Goal: Information Seeking & Learning: Learn about a topic

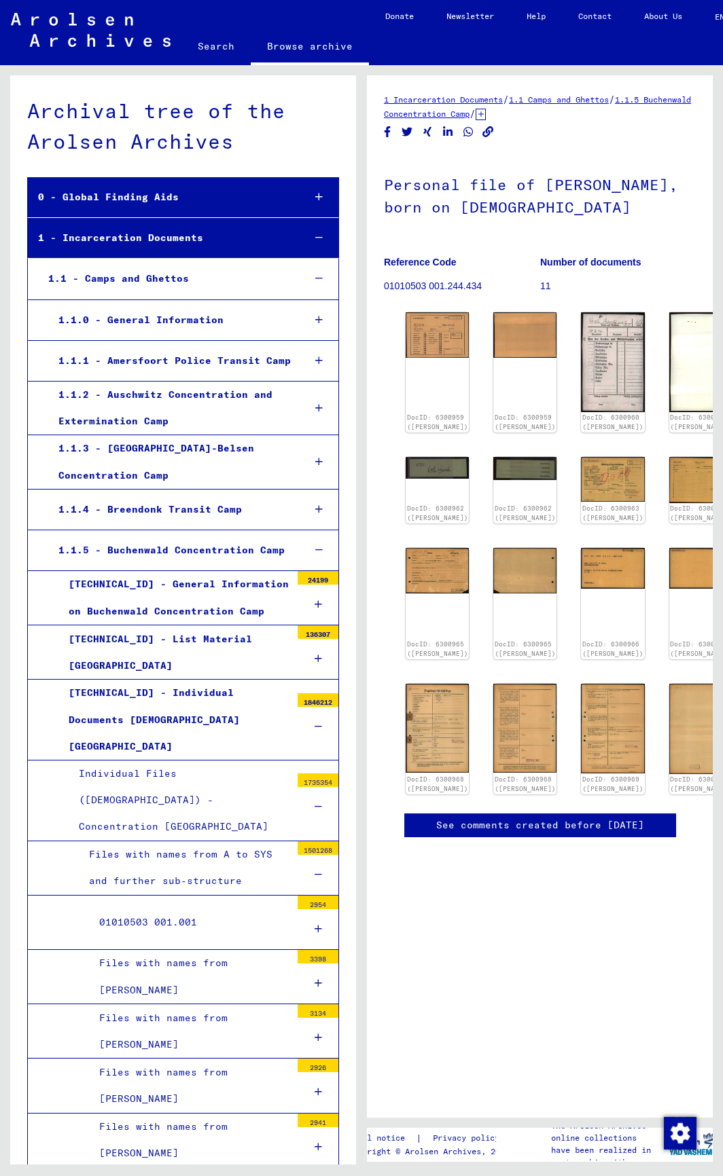
scroll to position [38784, 0]
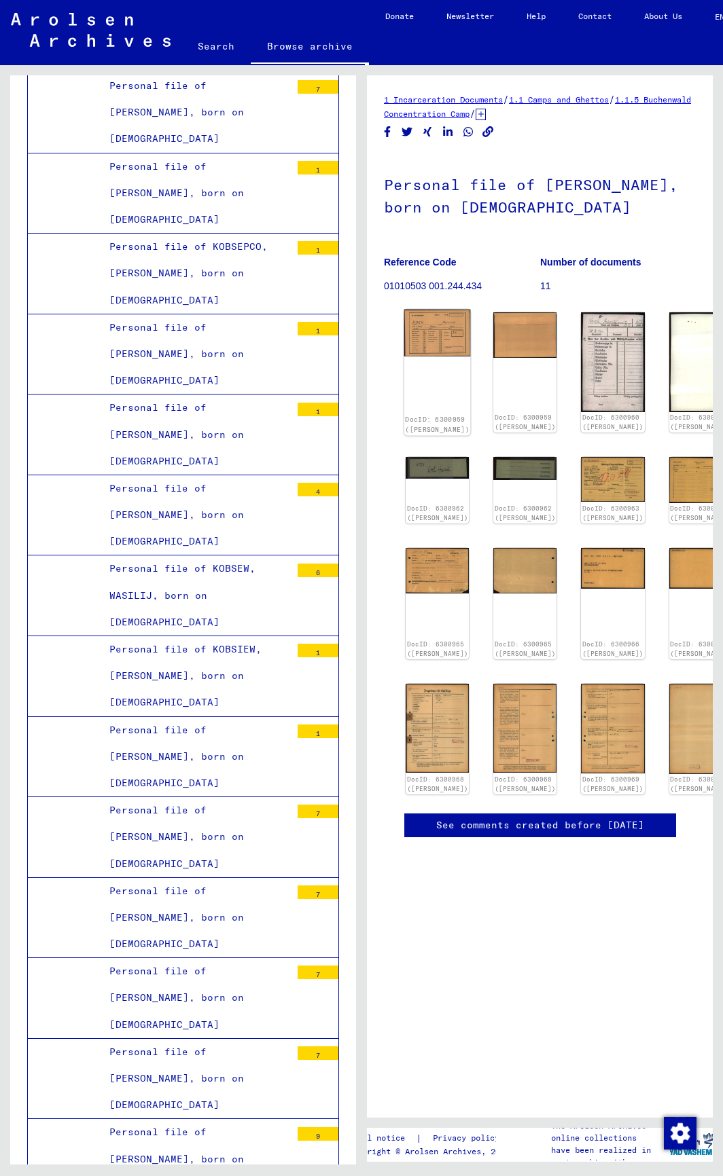
click at [424, 340] on div "DocID: 6300959 ([PERSON_NAME])" at bounding box center [437, 373] width 67 height 126
click at [424, 326] on img at bounding box center [437, 334] width 67 height 48
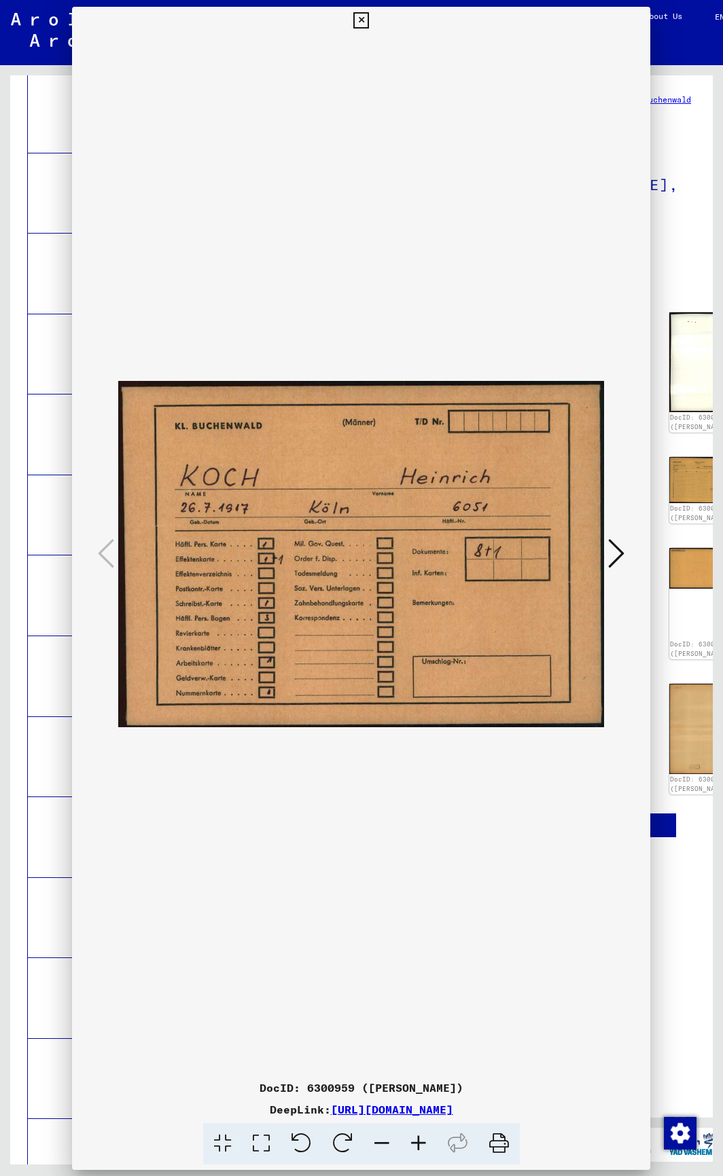
click at [424, 326] on img at bounding box center [361, 554] width 486 height 1040
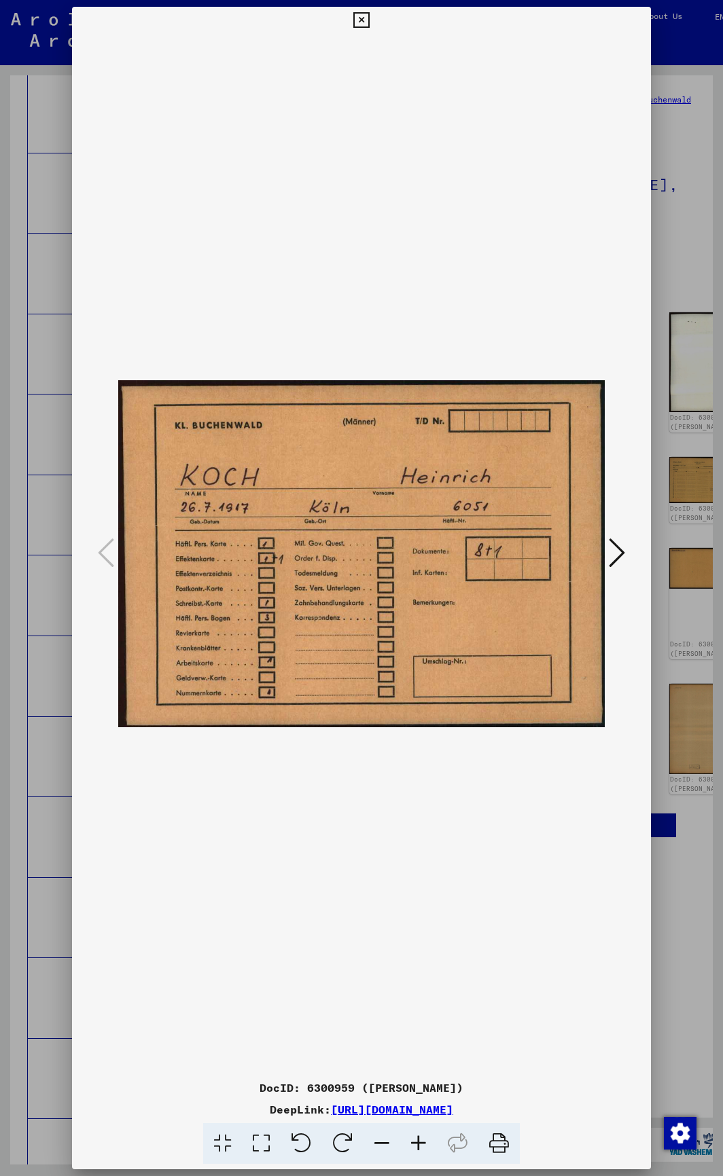
click at [610, 555] on icon at bounding box center [617, 553] width 16 height 33
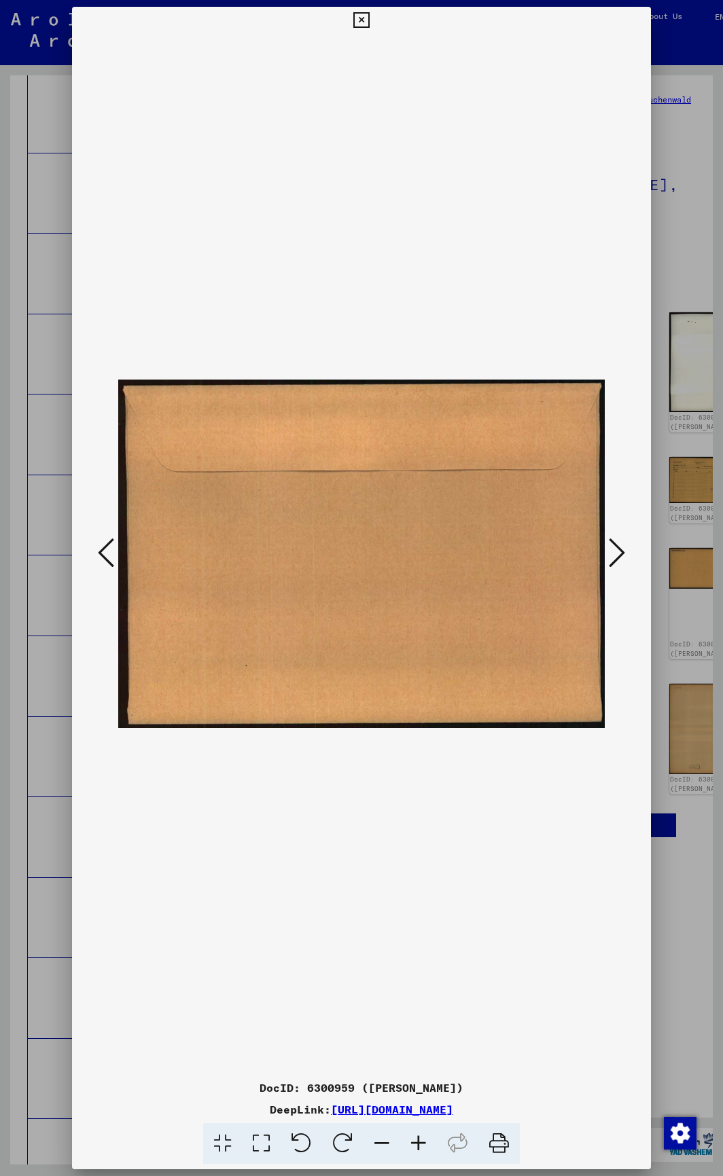
click at [610, 555] on icon at bounding box center [617, 553] width 16 height 33
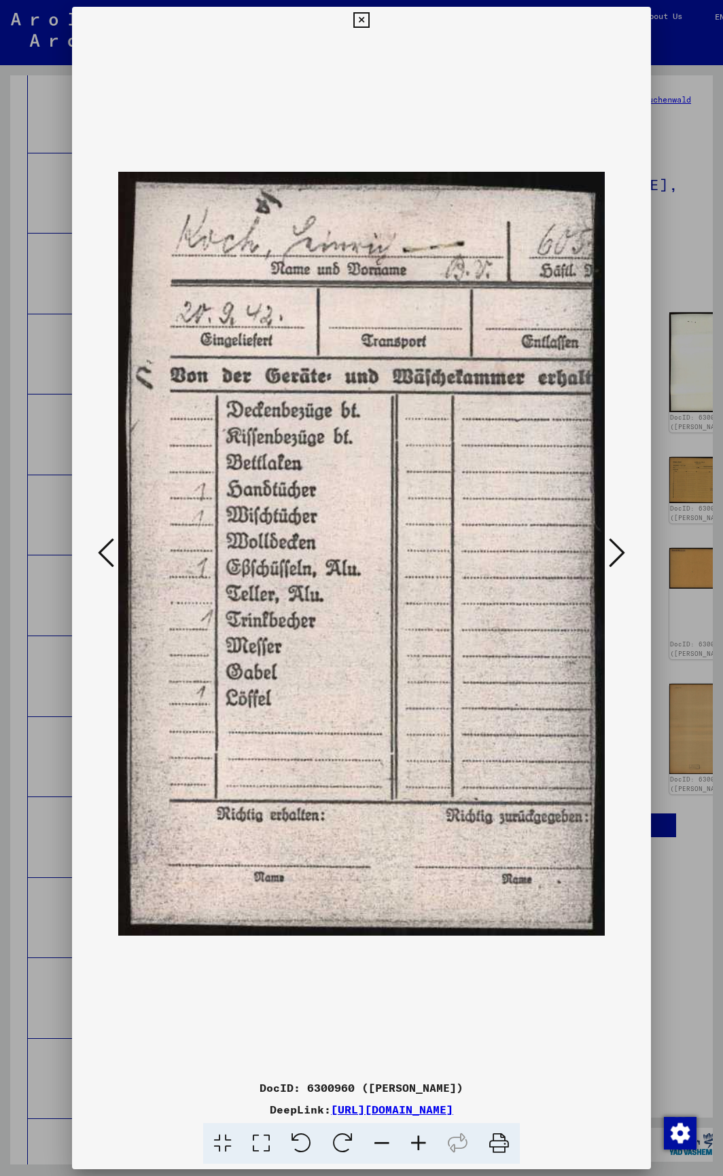
click at [610, 555] on icon at bounding box center [617, 553] width 16 height 33
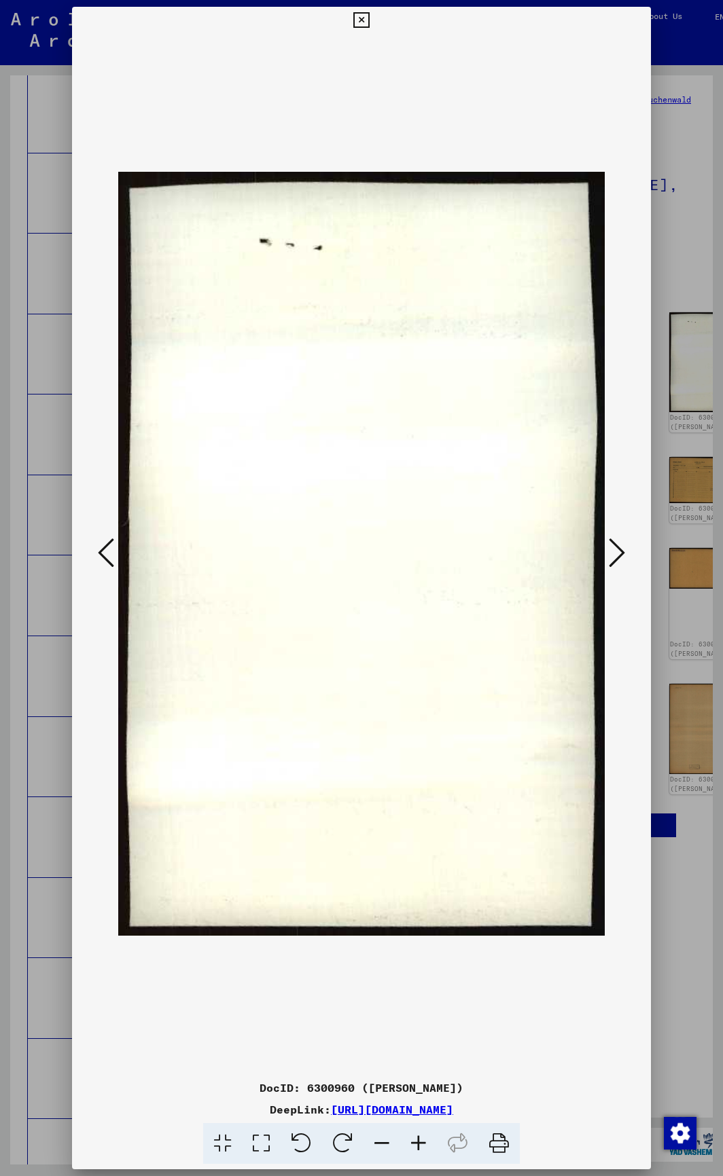
click at [609, 554] on icon at bounding box center [617, 553] width 16 height 33
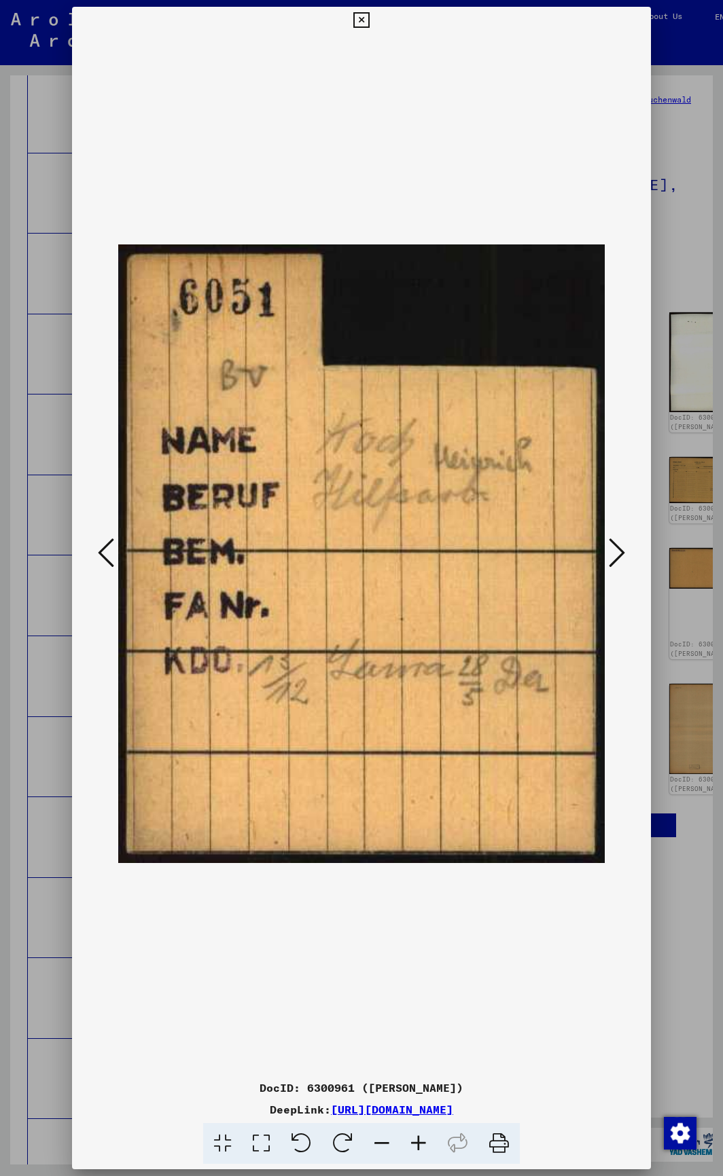
click at [609, 554] on icon at bounding box center [617, 553] width 16 height 33
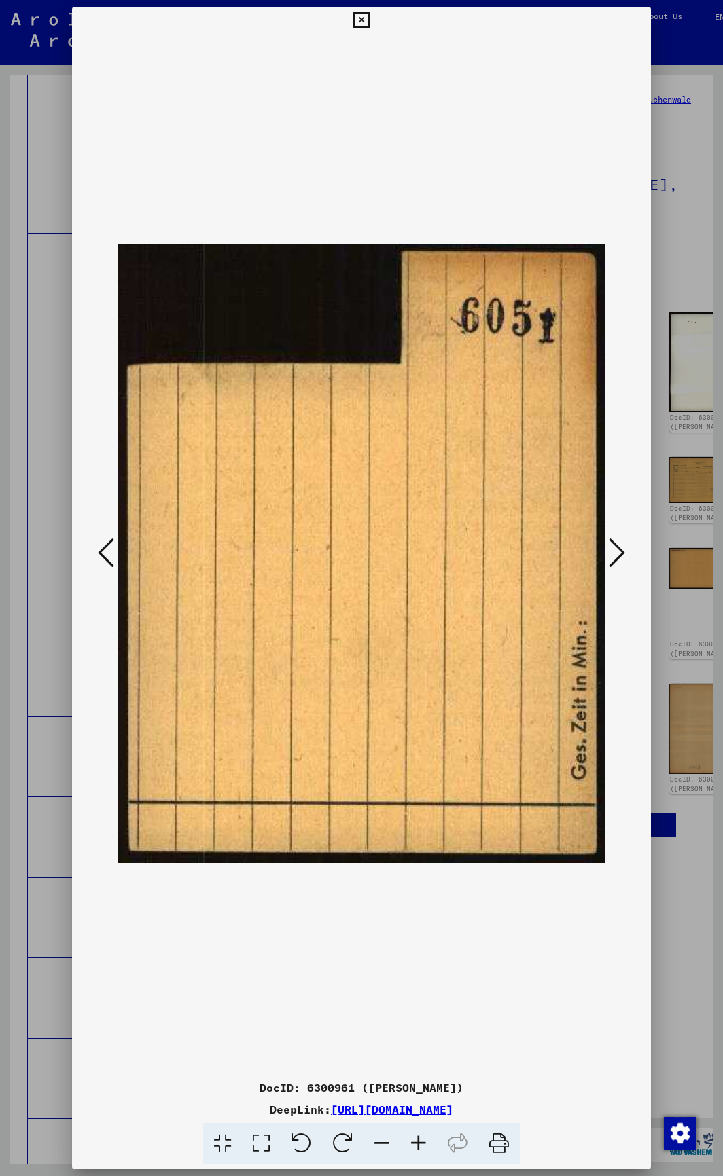
click at [609, 554] on icon at bounding box center [617, 553] width 16 height 33
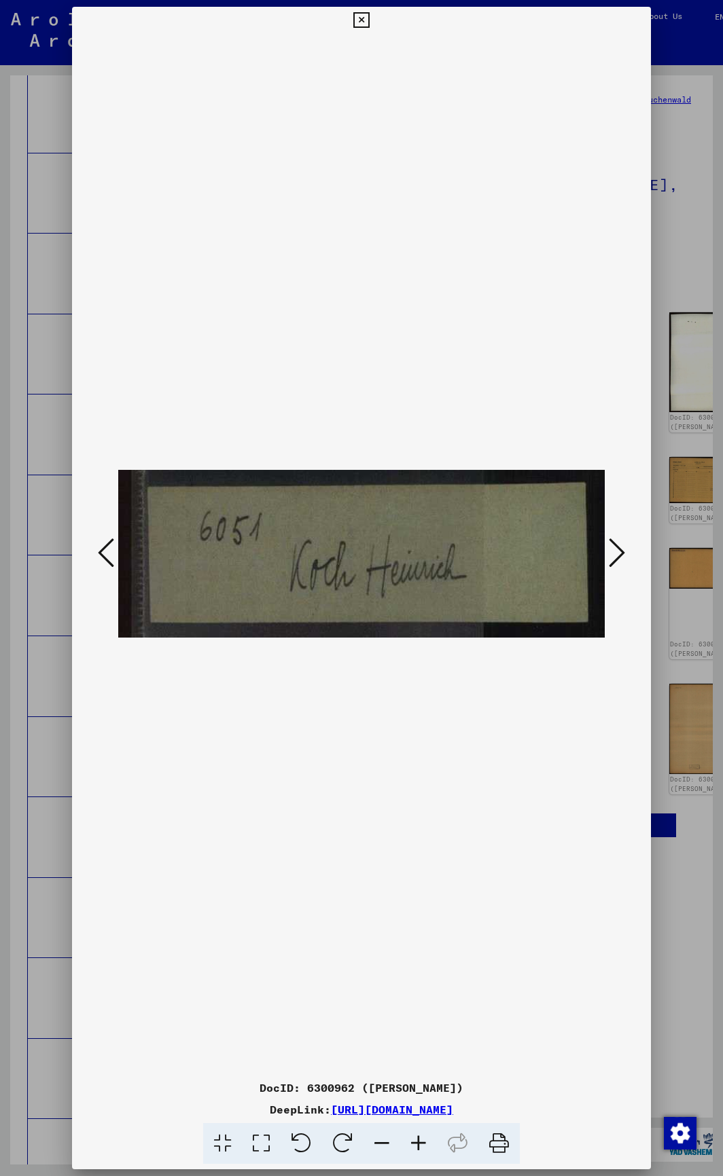
click at [609, 554] on icon at bounding box center [617, 553] width 16 height 33
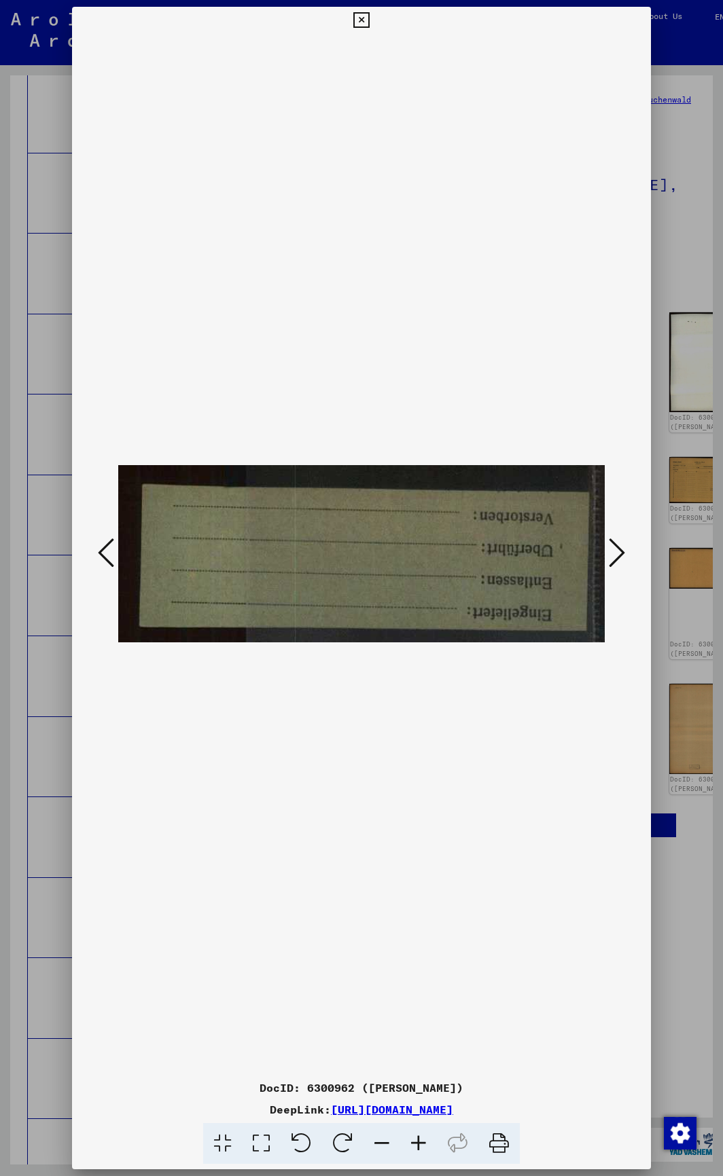
click at [609, 554] on icon at bounding box center [617, 553] width 16 height 33
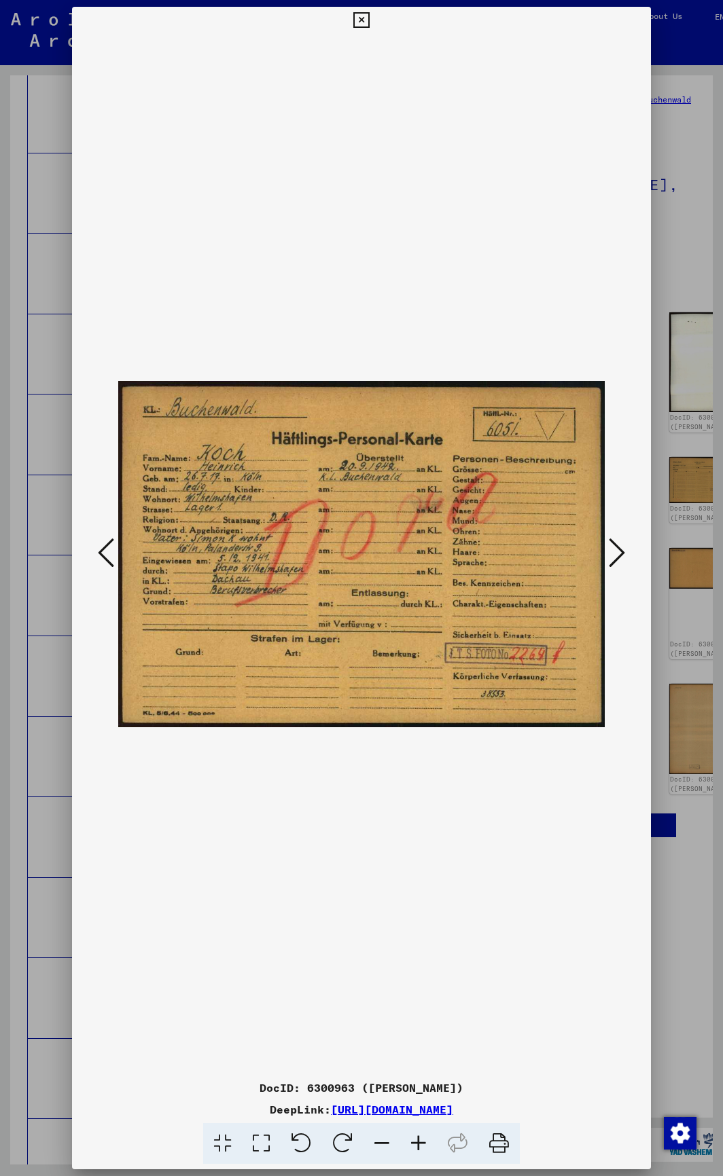
click at [606, 554] on button at bounding box center [616, 553] width 24 height 39
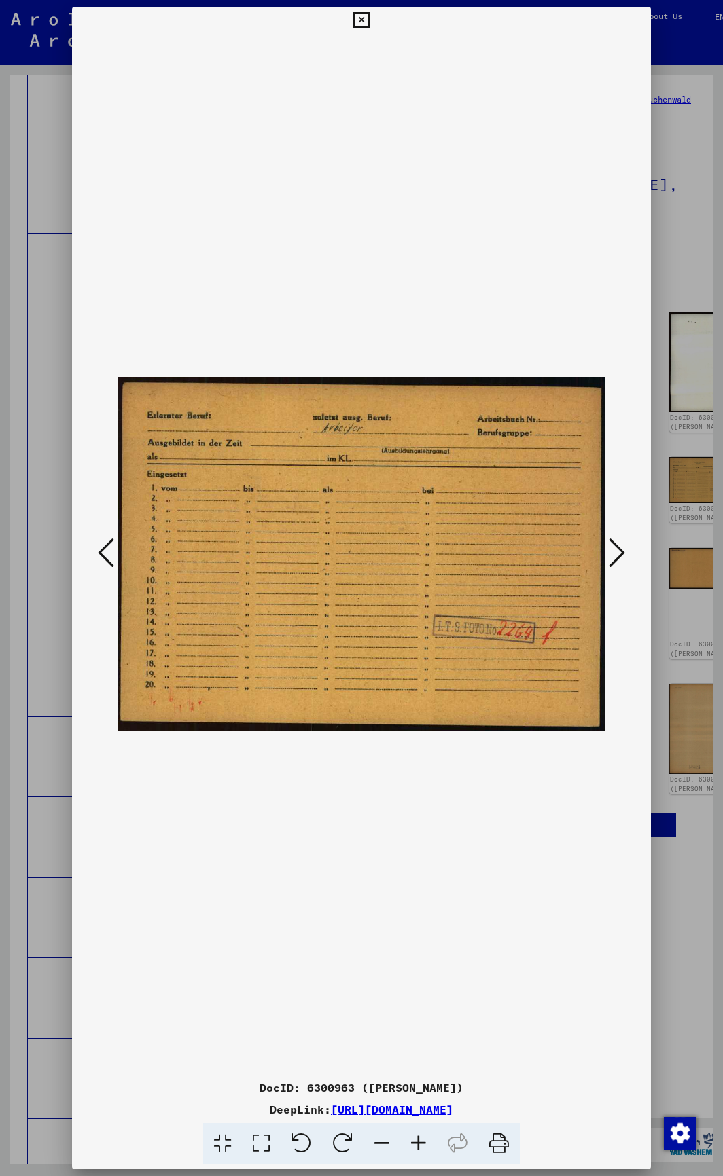
click at [606, 554] on button at bounding box center [616, 553] width 24 height 39
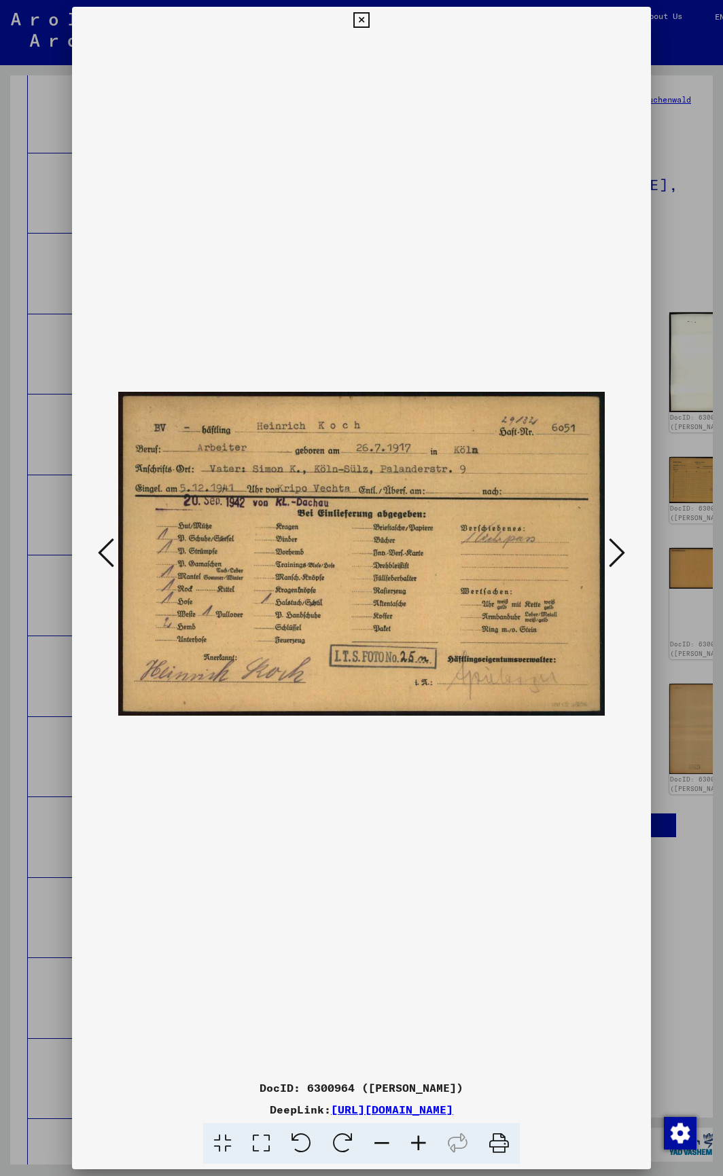
click at [107, 559] on icon at bounding box center [106, 553] width 16 height 33
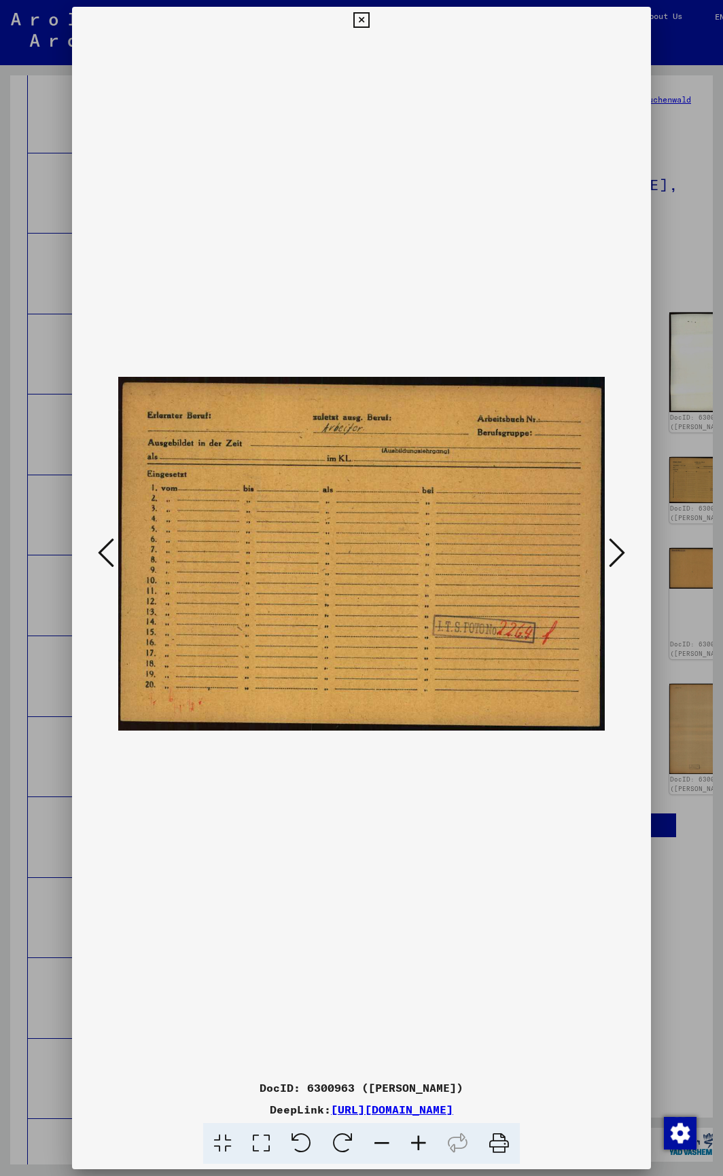
click at [107, 559] on icon at bounding box center [106, 553] width 16 height 33
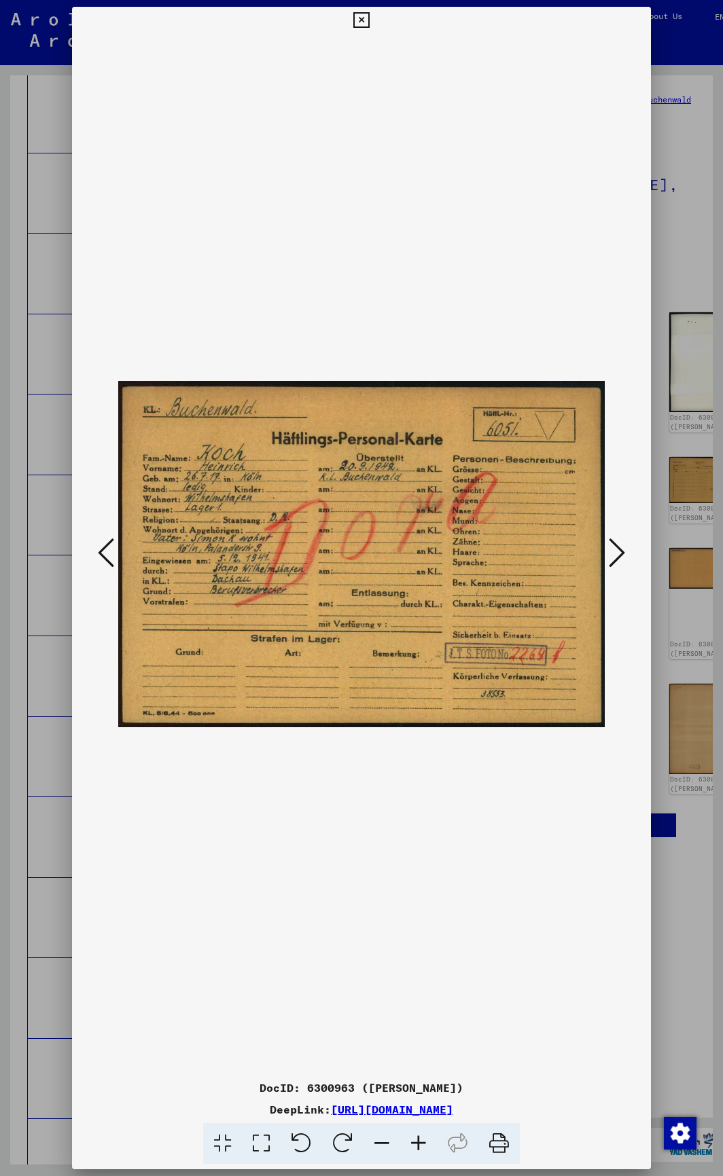
click at [595, 546] on img at bounding box center [361, 554] width 486 height 1040
click at [607, 552] on button at bounding box center [616, 553] width 24 height 39
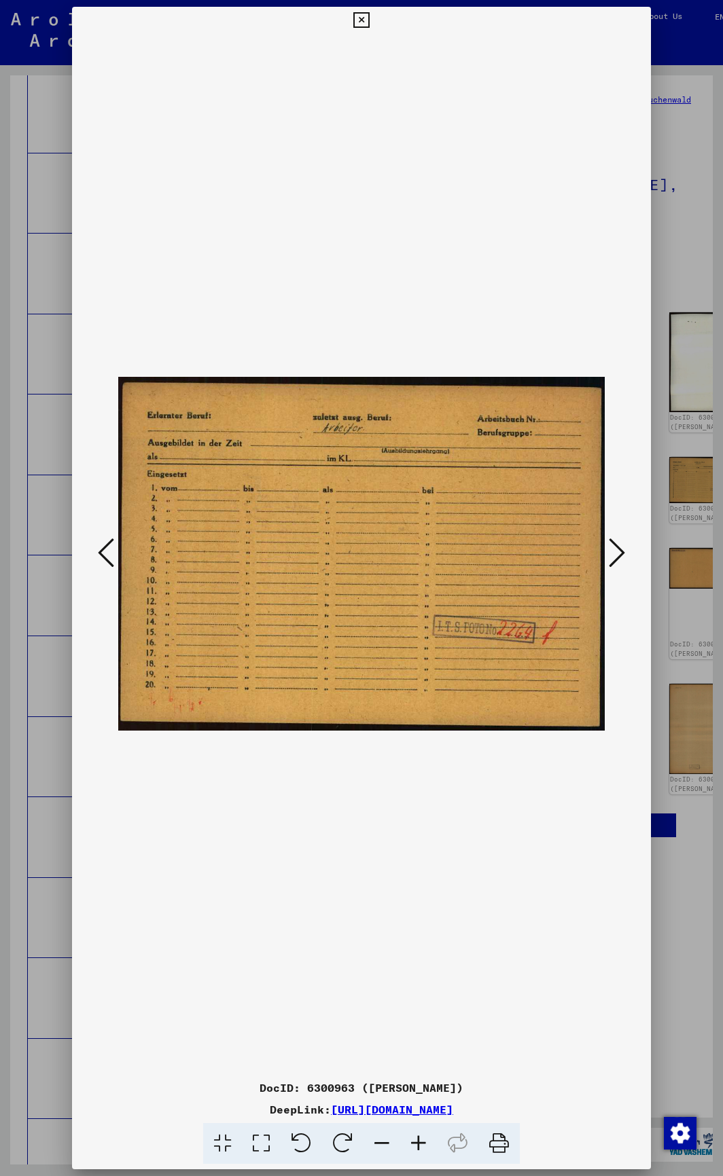
click at [611, 551] on icon at bounding box center [617, 553] width 16 height 33
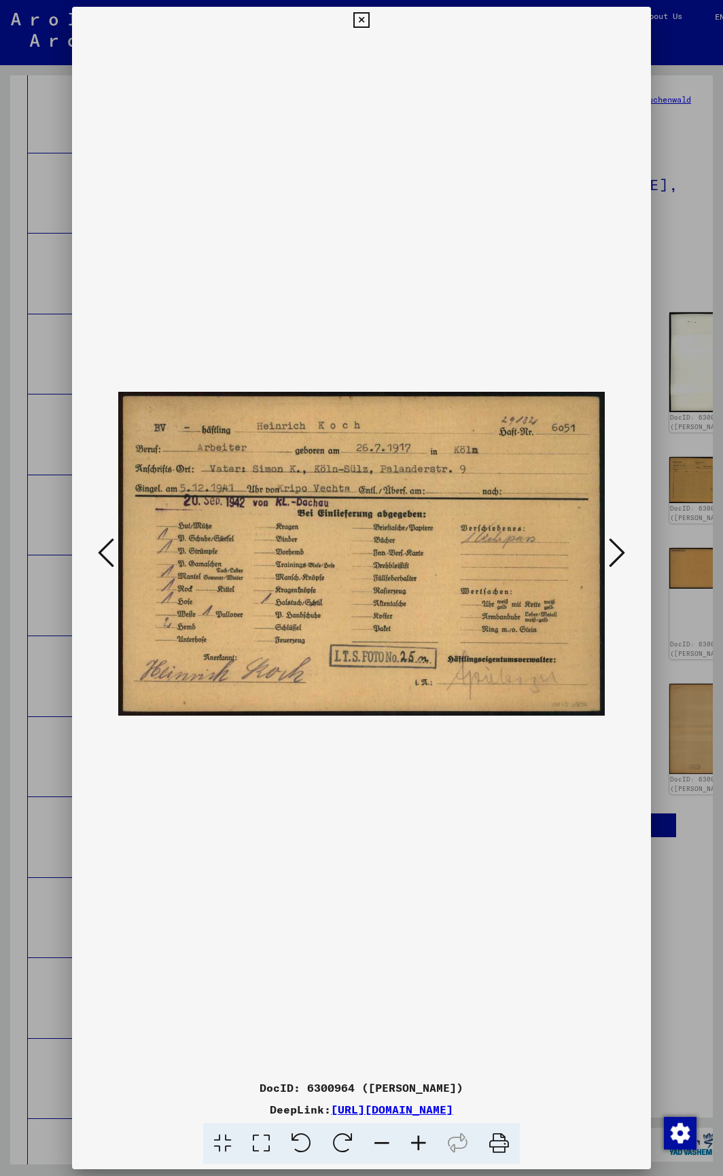
click at [611, 551] on icon at bounding box center [617, 553] width 16 height 33
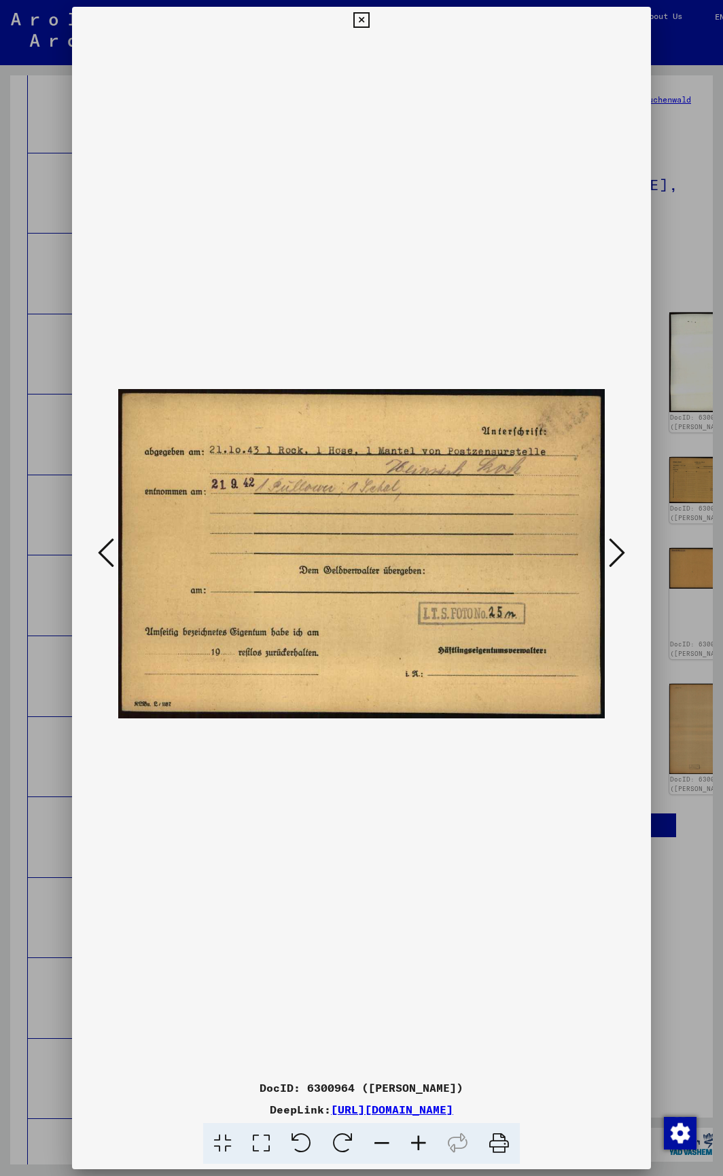
click at [611, 551] on icon at bounding box center [617, 553] width 16 height 33
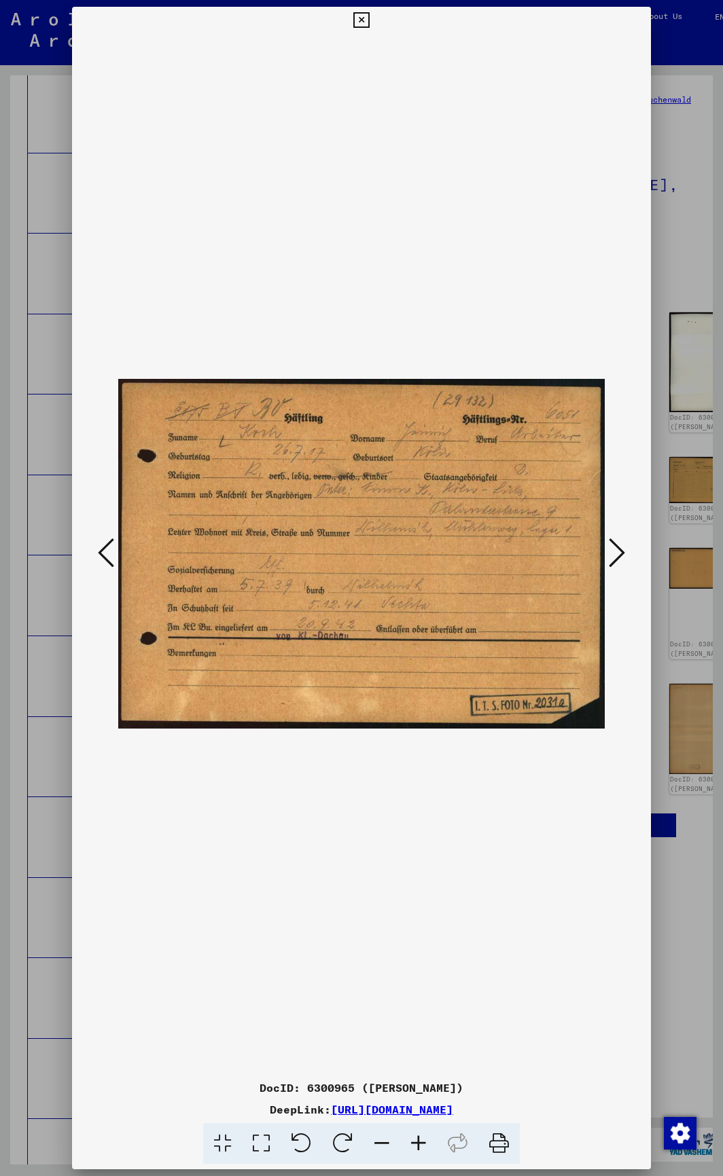
click at [611, 551] on icon at bounding box center [617, 553] width 16 height 33
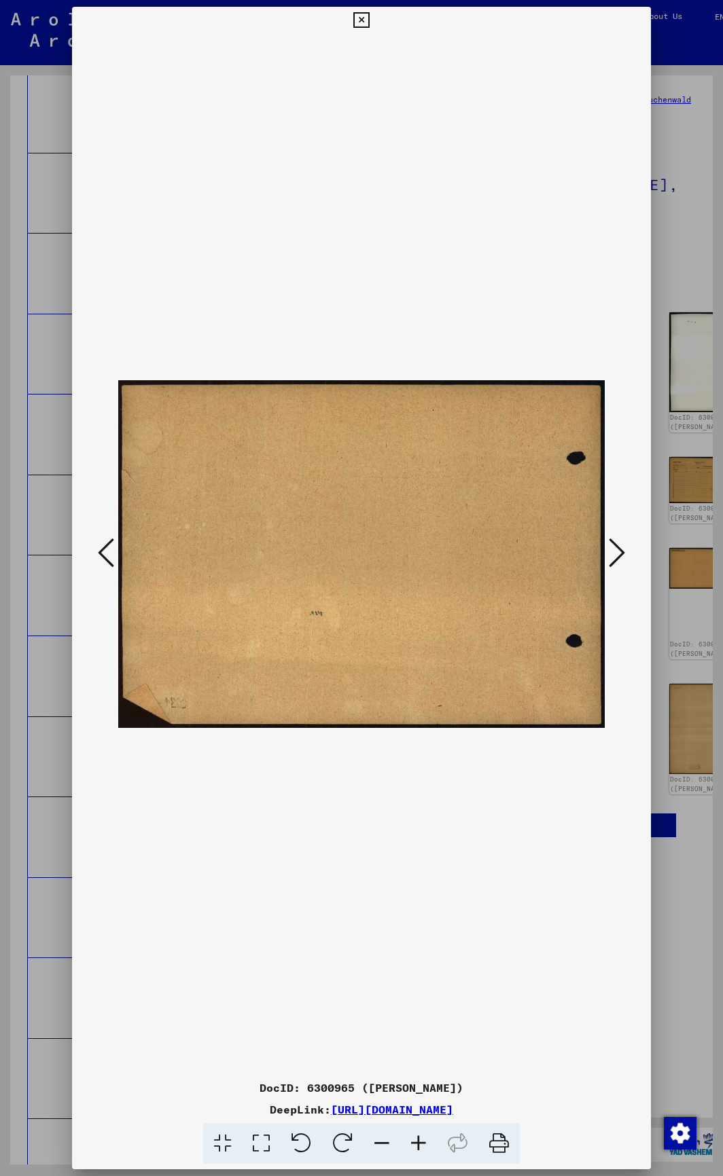
click at [611, 551] on icon at bounding box center [617, 553] width 16 height 33
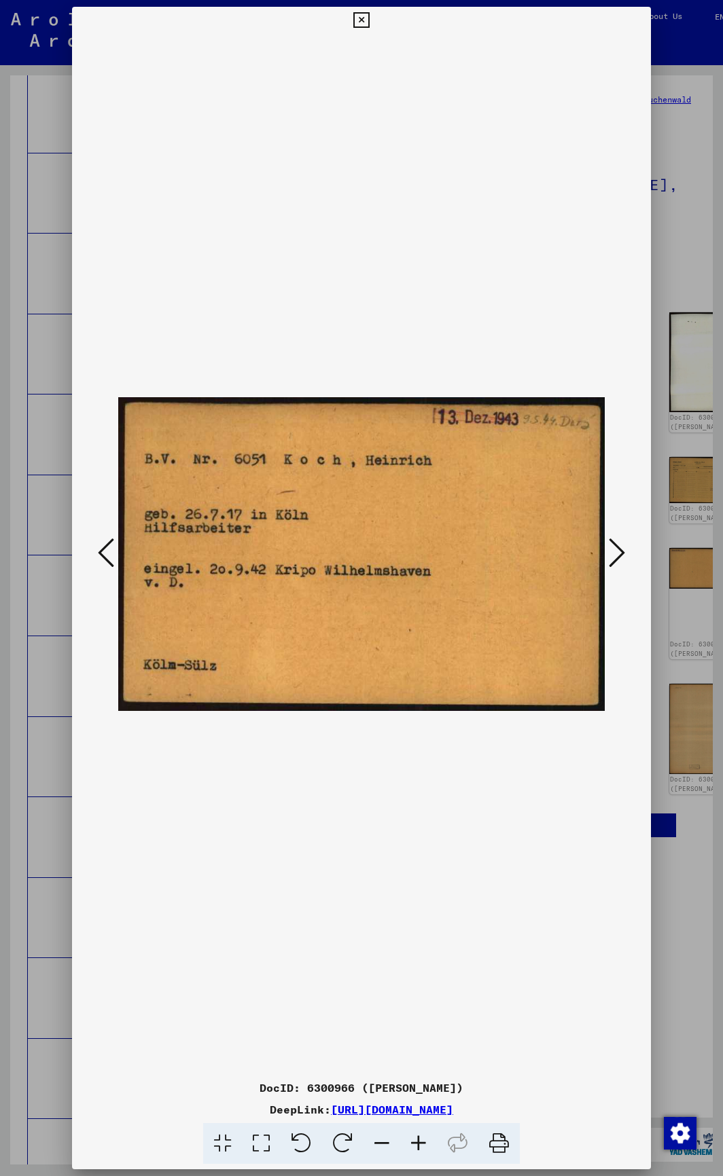
click at [611, 551] on icon at bounding box center [617, 553] width 16 height 33
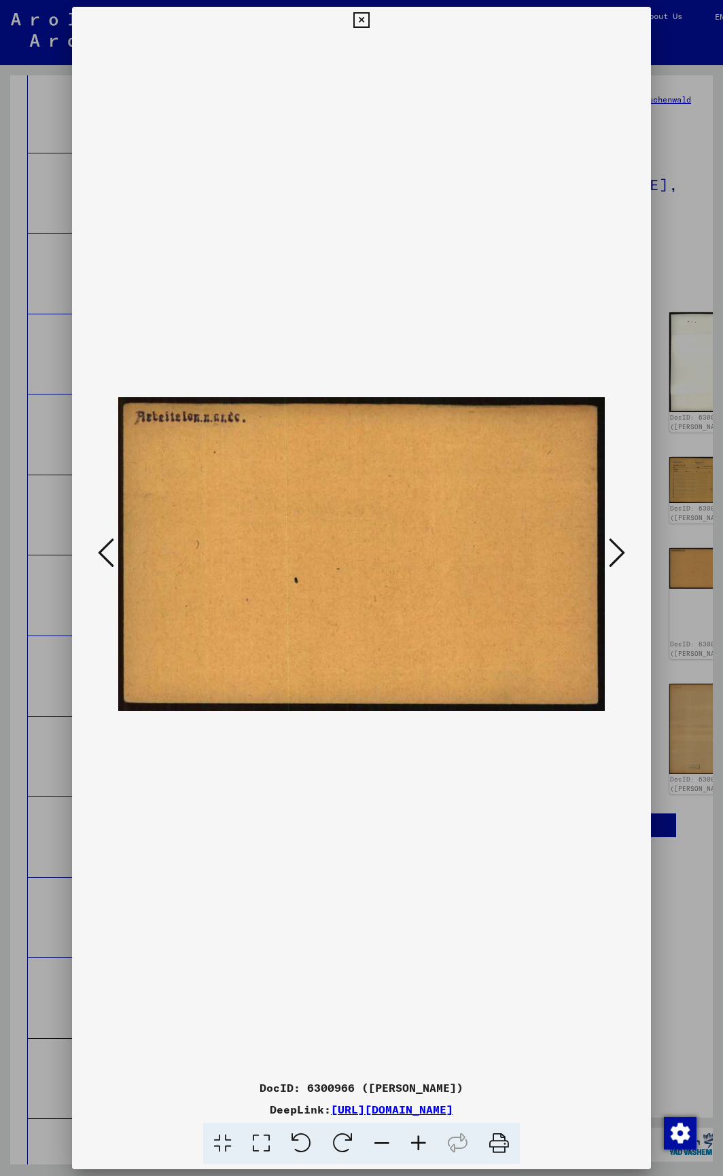
click at [611, 551] on icon at bounding box center [617, 553] width 16 height 33
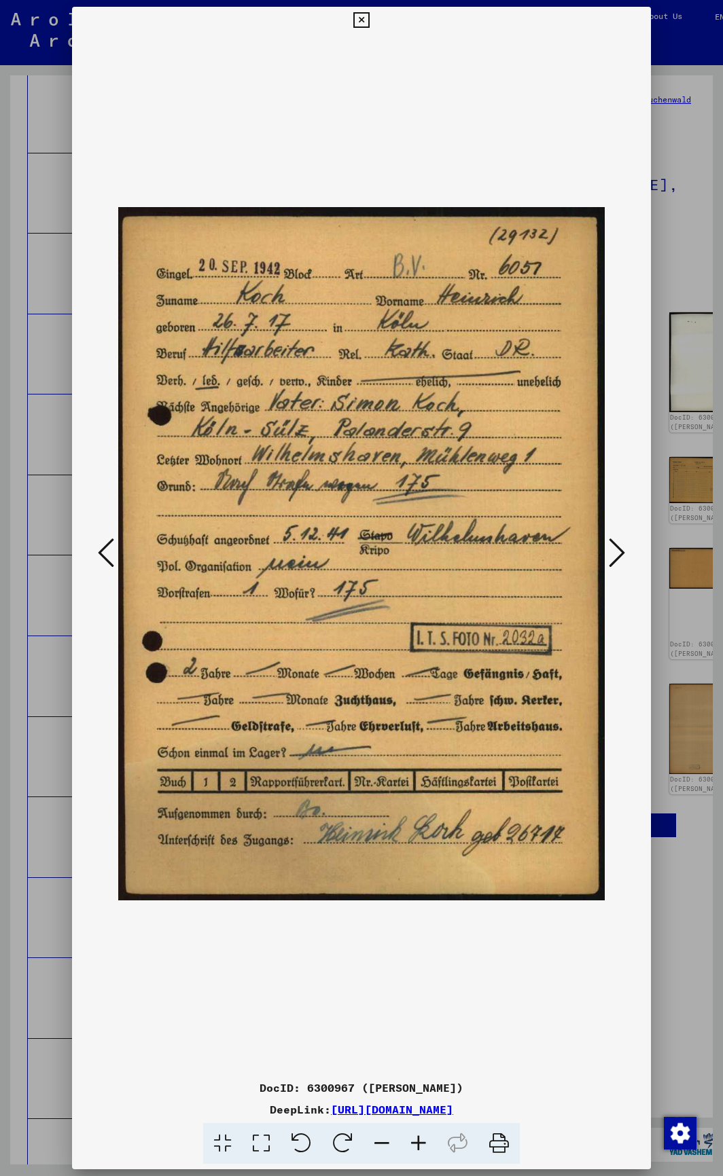
click at [611, 551] on icon at bounding box center [617, 553] width 16 height 33
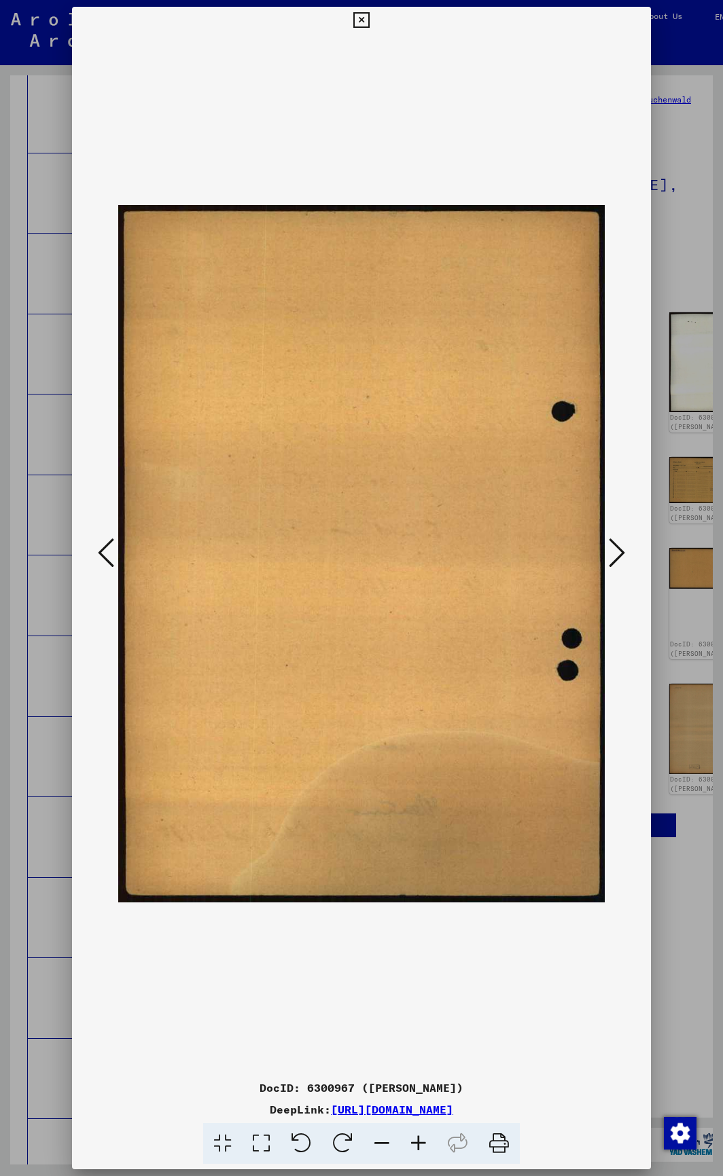
click at [611, 551] on icon at bounding box center [617, 553] width 16 height 33
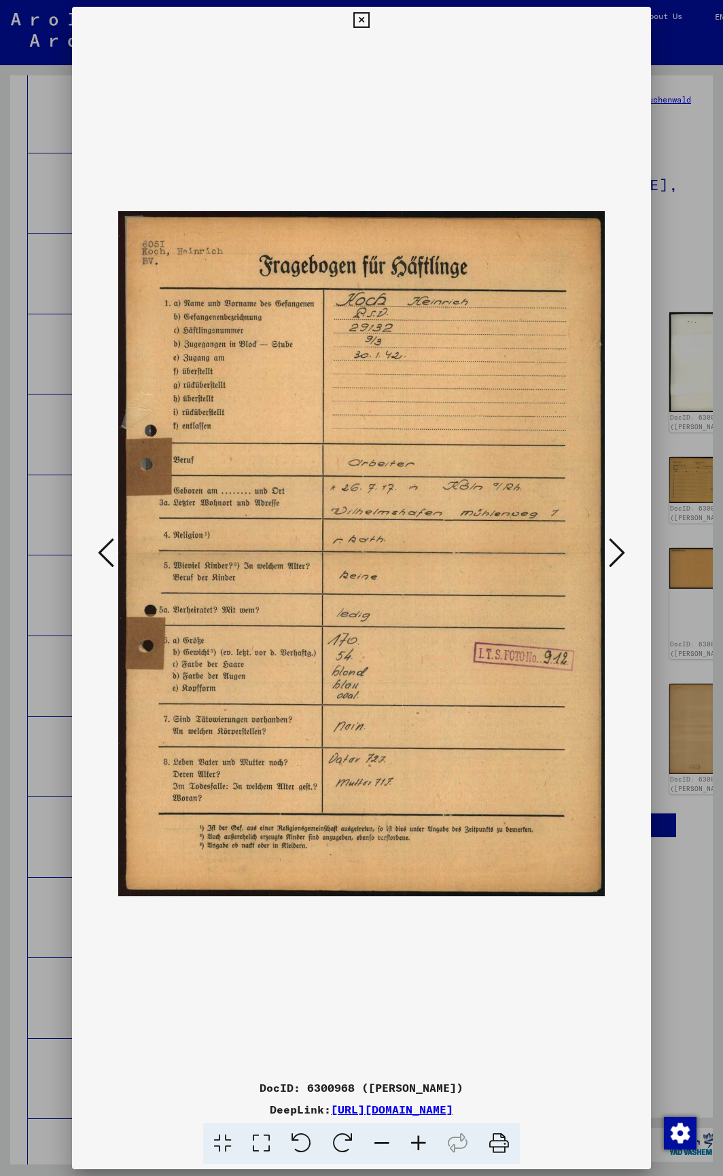
click at [635, 560] on div at bounding box center [361, 554] width 578 height 1040
click at [622, 560] on icon at bounding box center [617, 553] width 16 height 33
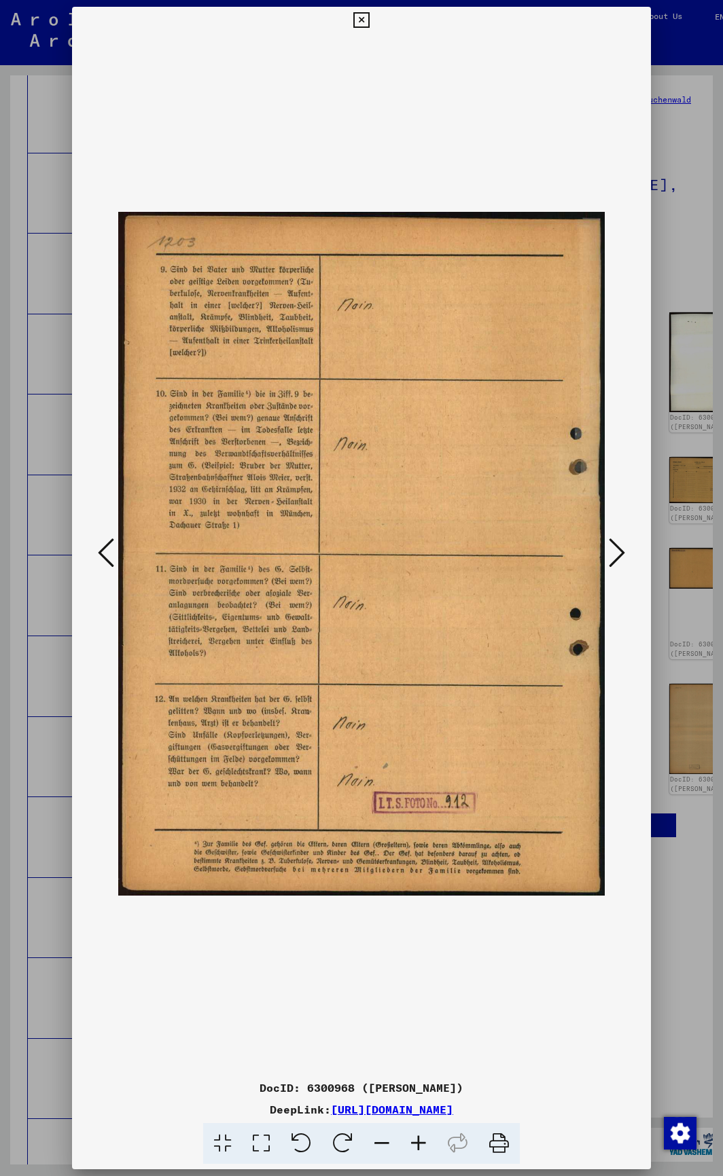
click at [622, 559] on icon at bounding box center [617, 553] width 16 height 33
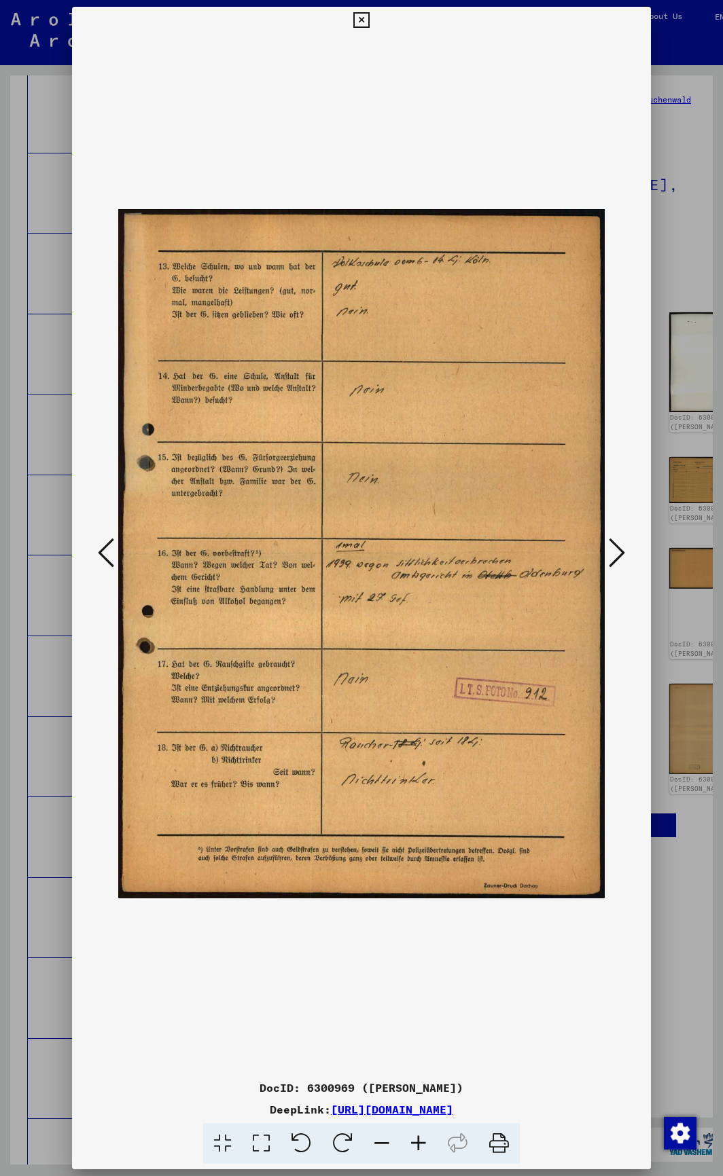
click at [622, 559] on icon at bounding box center [617, 553] width 16 height 33
